Goal: Task Accomplishment & Management: Manage account settings

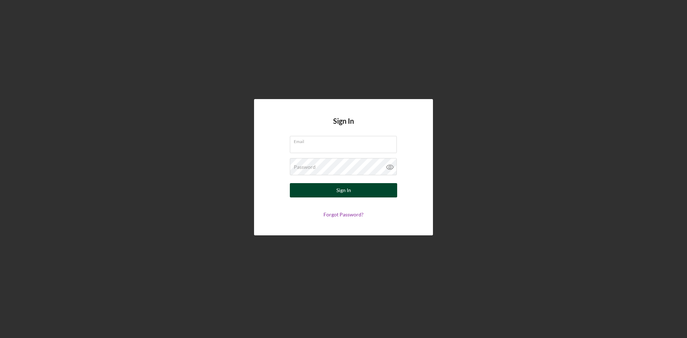
type input "[PERSON_NAME][EMAIL_ADDRESS][DOMAIN_NAME]"
click at [351, 192] on button "Sign In" at bounding box center [343, 190] width 107 height 14
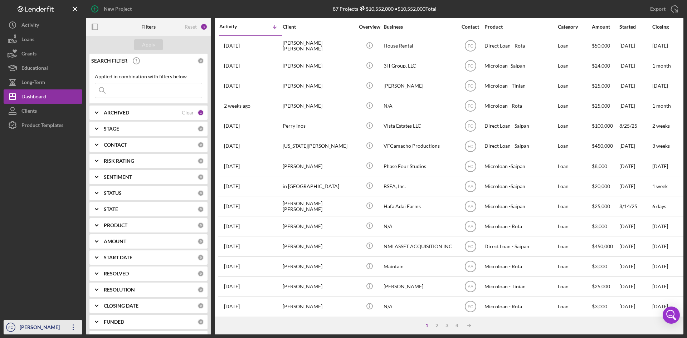
click at [42, 324] on div "[PERSON_NAME]" at bounding box center [41, 328] width 46 height 16
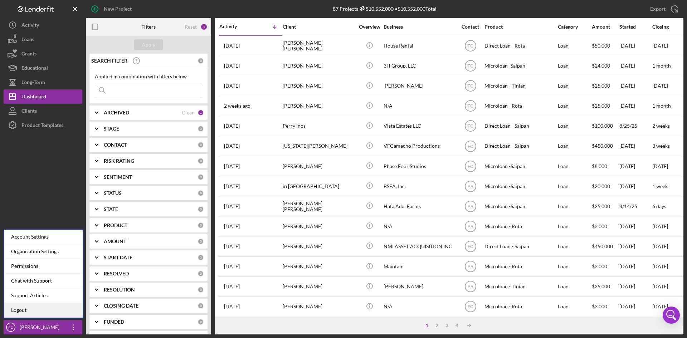
click at [34, 314] on link "Logout" at bounding box center [43, 310] width 79 height 15
